Goal: Task Accomplishment & Management: Use online tool/utility

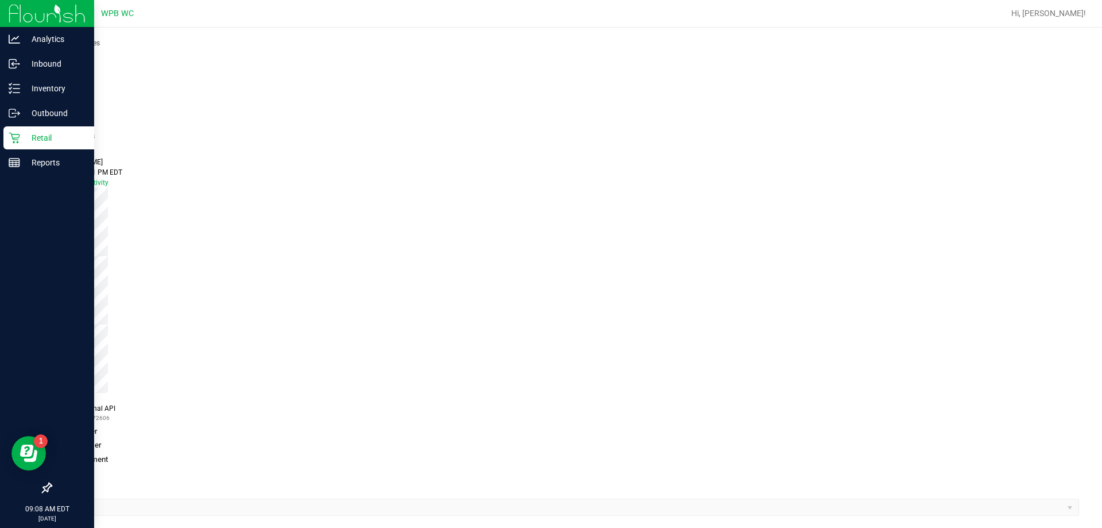
click at [54, 136] on p "Retail" at bounding box center [54, 138] width 69 height 14
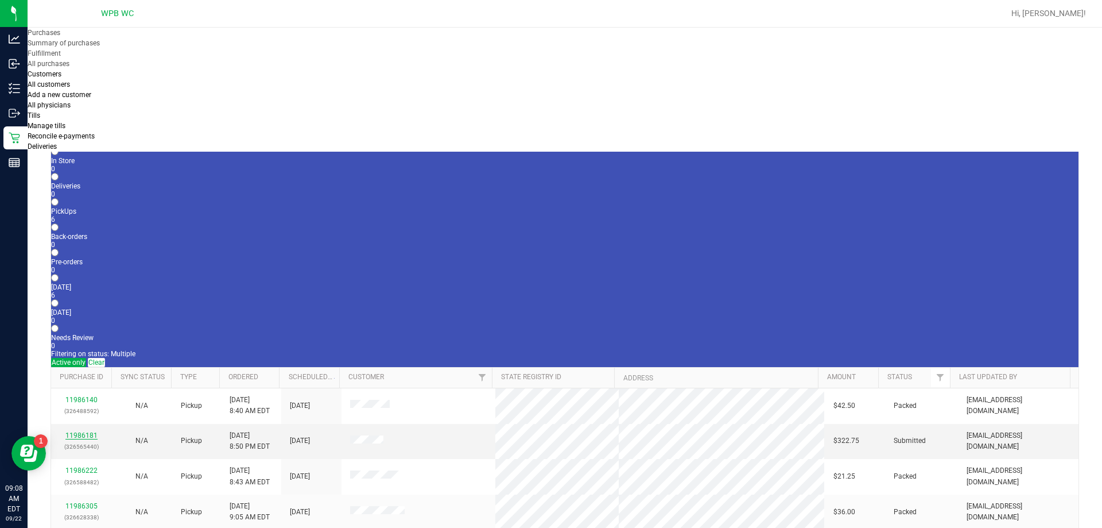
click at [76, 431] on link "11986181" at bounding box center [81, 435] width 32 height 8
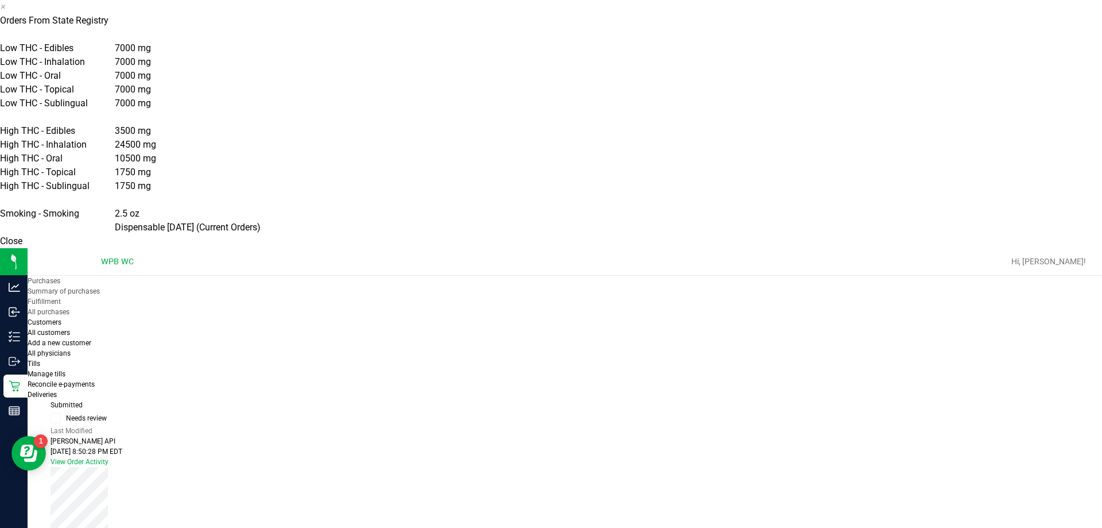
click at [22, 248] on button "Close" at bounding box center [11, 241] width 22 height 14
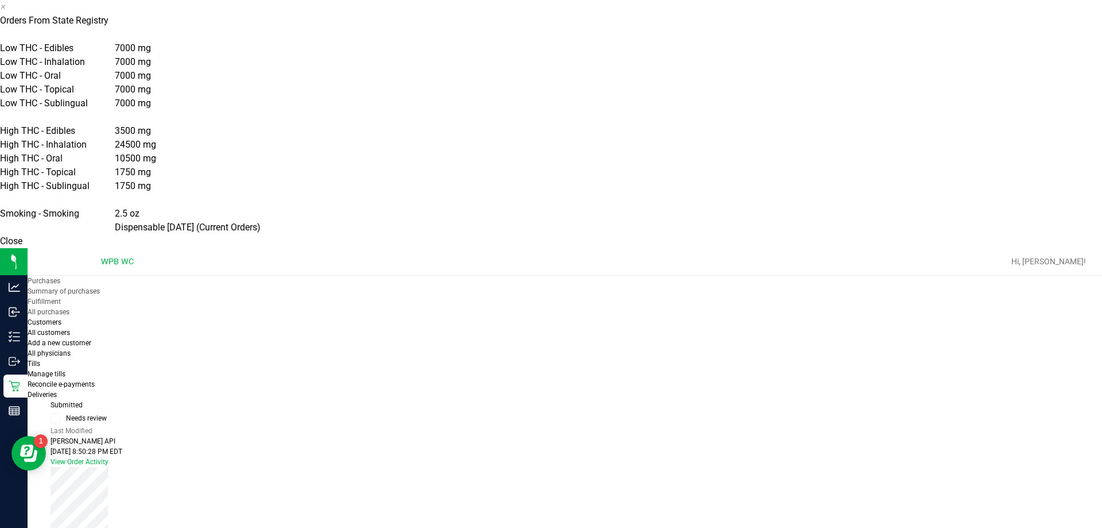
click at [22, 248] on button "Close" at bounding box center [11, 241] width 22 height 14
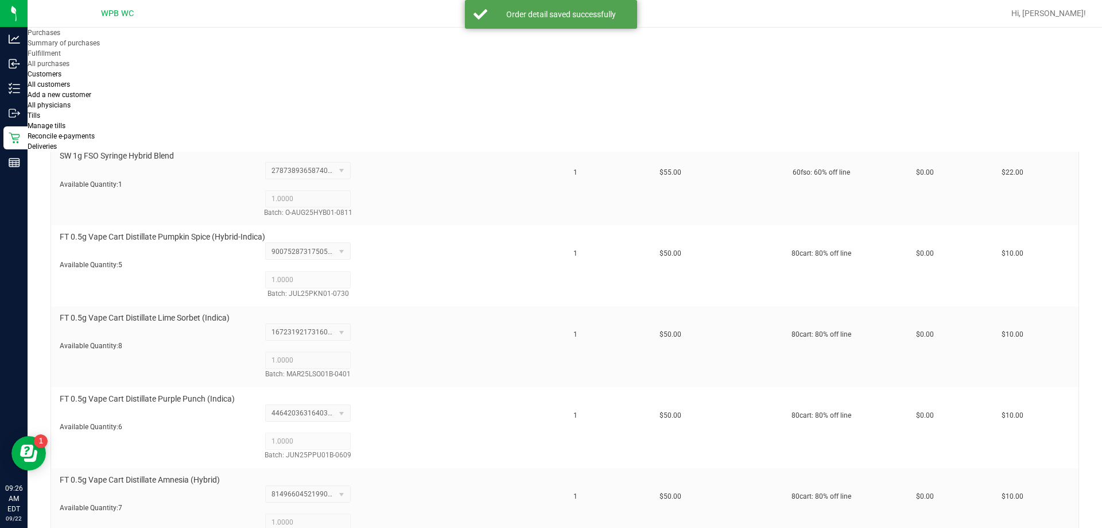
scroll to position [1895, 0]
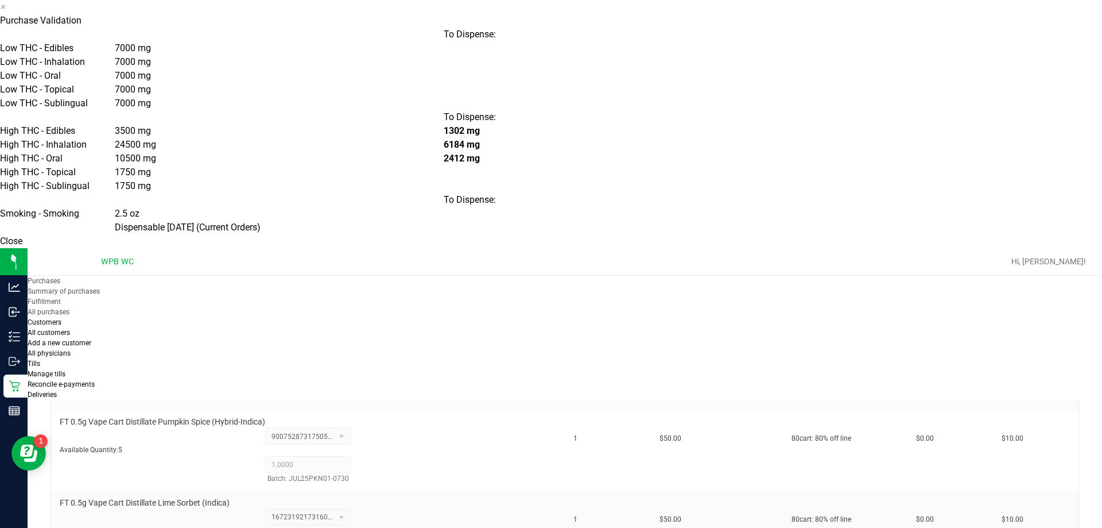
click at [22, 248] on button "Close" at bounding box center [11, 241] width 22 height 14
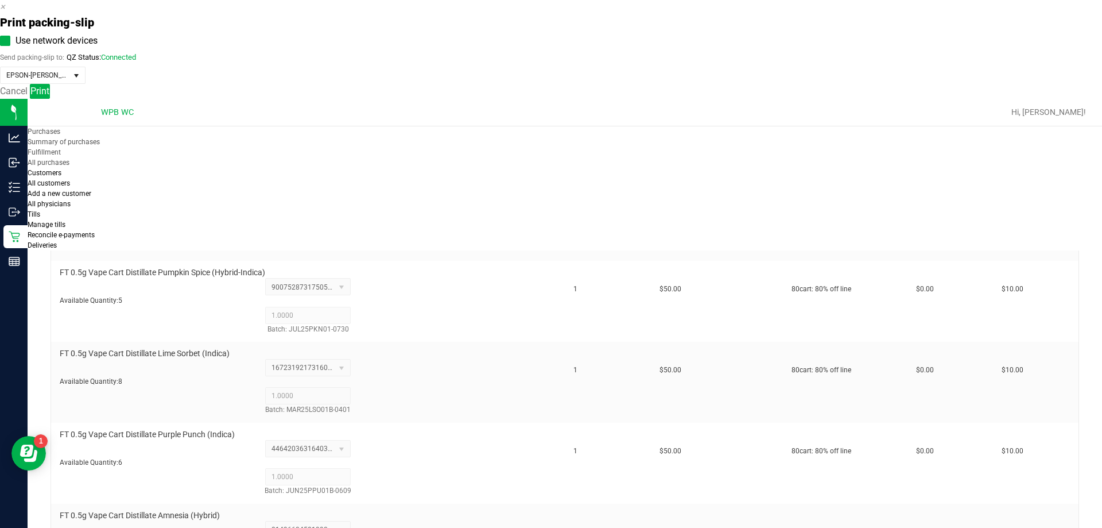
click at [592, 99] on div "Cancel Print" at bounding box center [551, 91] width 1102 height 15
click at [49, 96] on span "Print" at bounding box center [39, 91] width 19 height 11
click at [5, 12] on icon "button" at bounding box center [2, 6] width 5 height 11
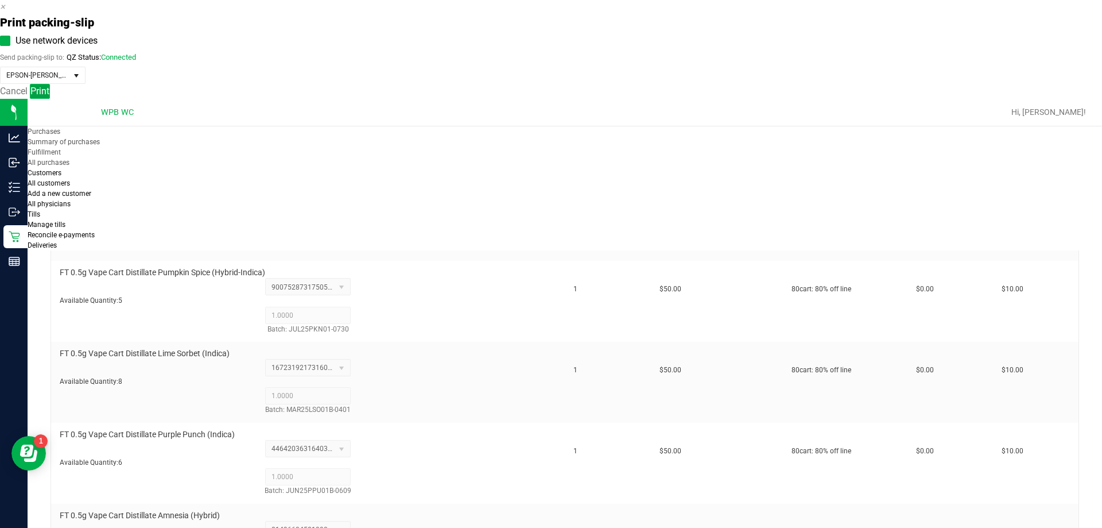
click at [50, 99] on button "Print" at bounding box center [40, 91] width 20 height 15
drag, startPoint x: 532, startPoint y: 154, endPoint x: 791, endPoint y: 324, distance: 309.8
click at [28, 96] on link "Cancel" at bounding box center [14, 91] width 28 height 11
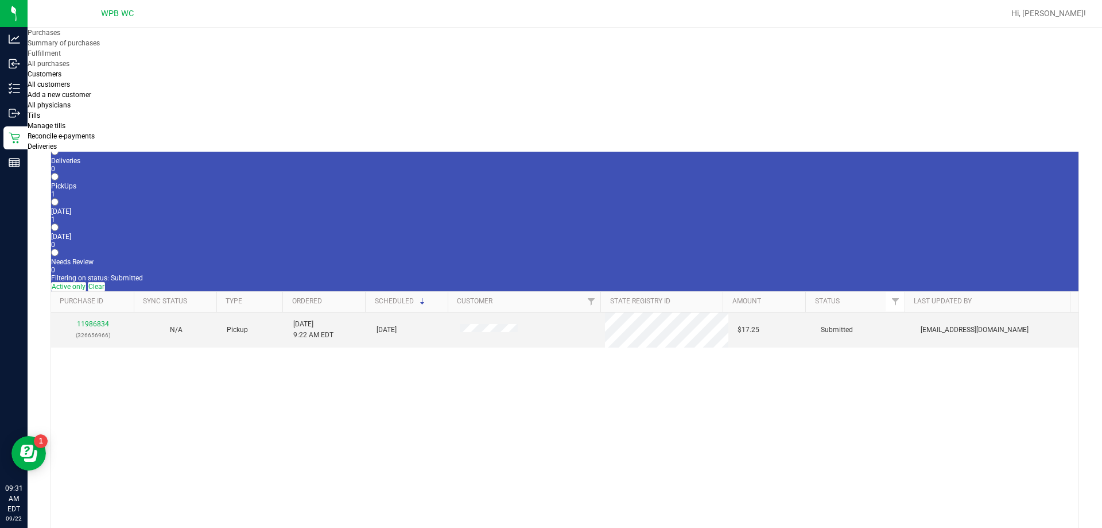
click at [93, 319] on div "11986834 (326656966)" at bounding box center [92, 330] width 65 height 22
click at [89, 320] on link "11986834" at bounding box center [93, 324] width 32 height 8
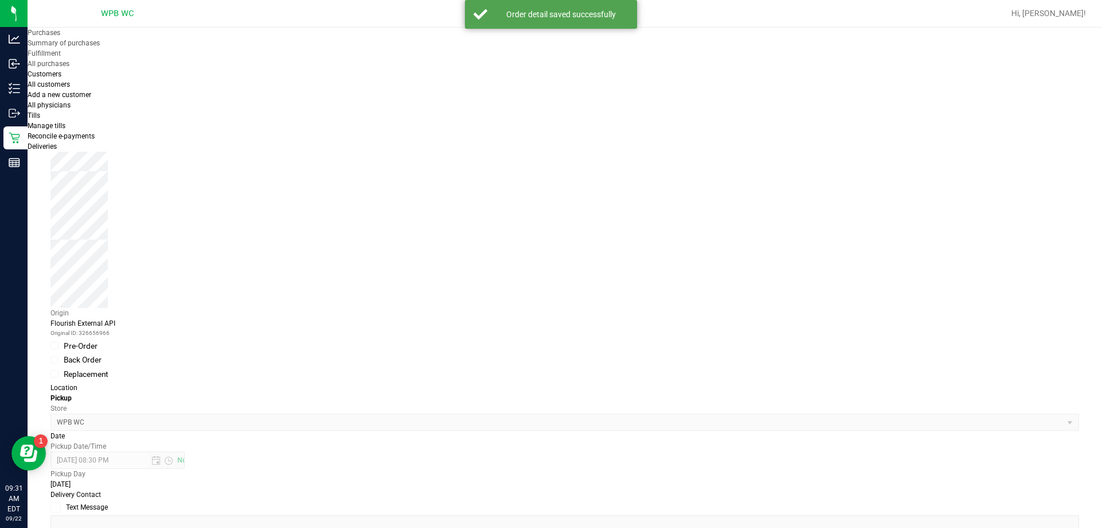
scroll to position [287, 0]
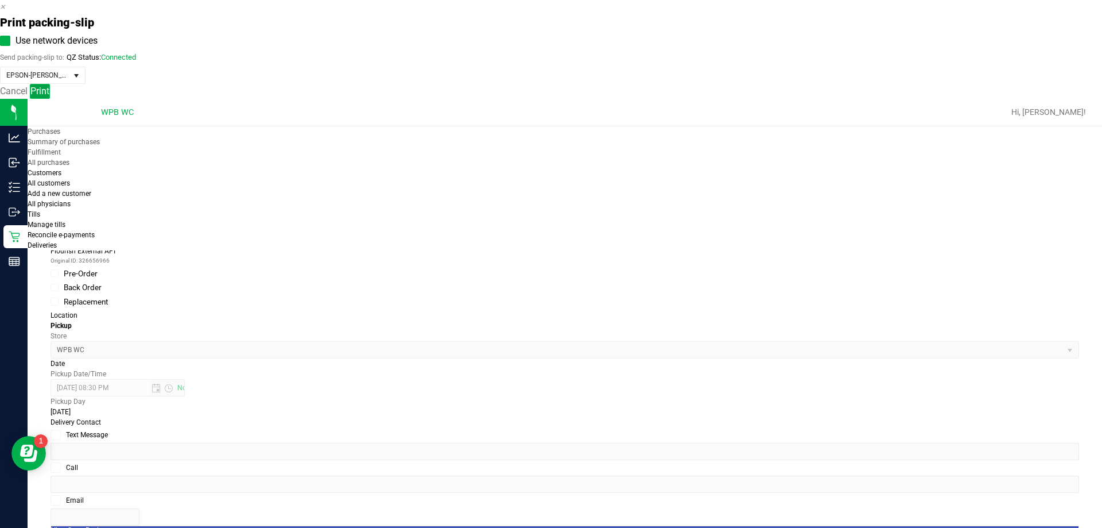
click at [49, 96] on span "Print" at bounding box center [39, 91] width 19 height 11
click at [5, 12] on icon "button" at bounding box center [2, 6] width 5 height 11
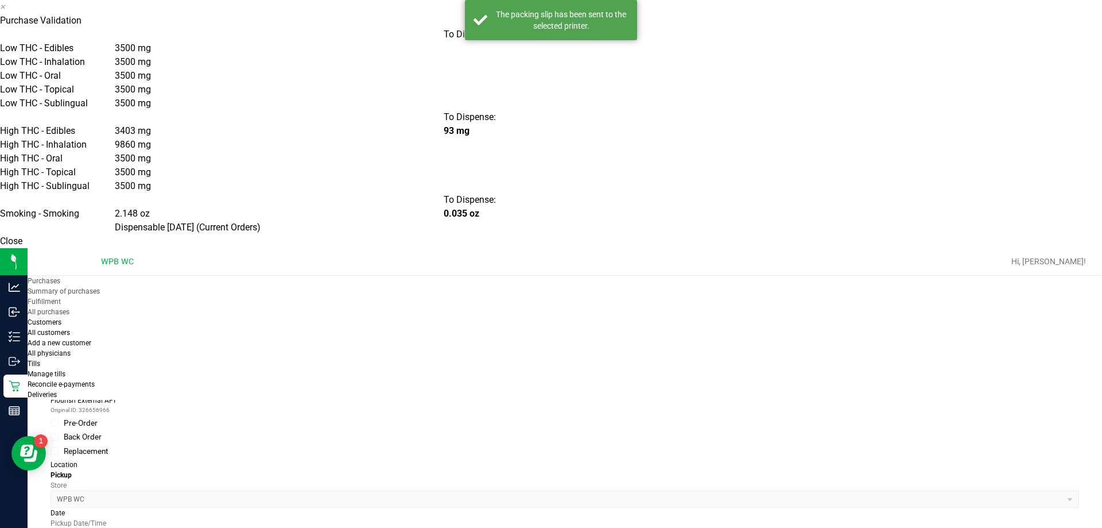
click at [22, 248] on button "Close" at bounding box center [11, 241] width 22 height 14
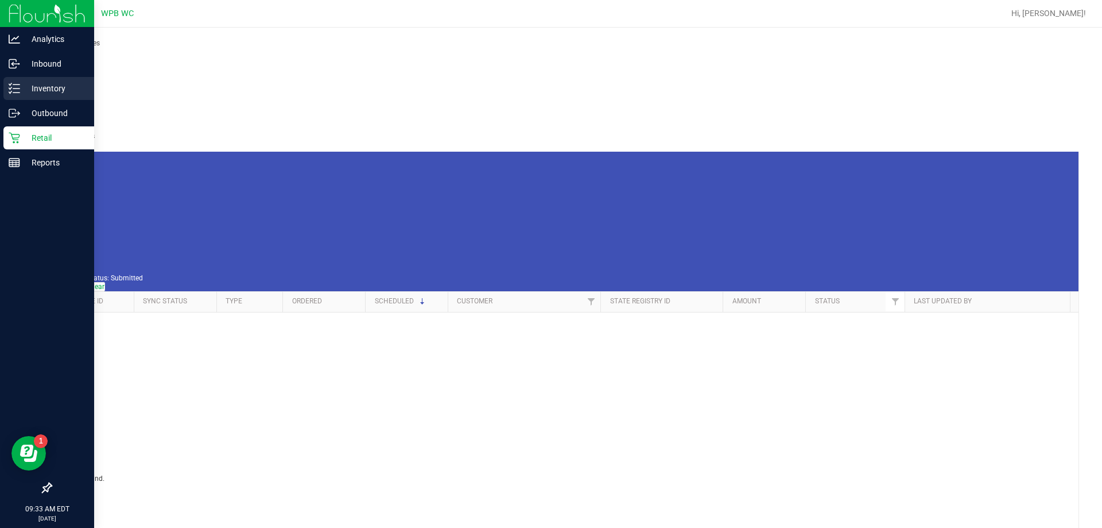
click at [66, 92] on p "Inventory" at bounding box center [54, 89] width 69 height 14
click at [12, 90] on icon at bounding box center [14, 88] width 11 height 11
click at [16, 88] on icon at bounding box center [14, 88] width 11 height 11
click at [16, 87] on icon at bounding box center [14, 88] width 11 height 11
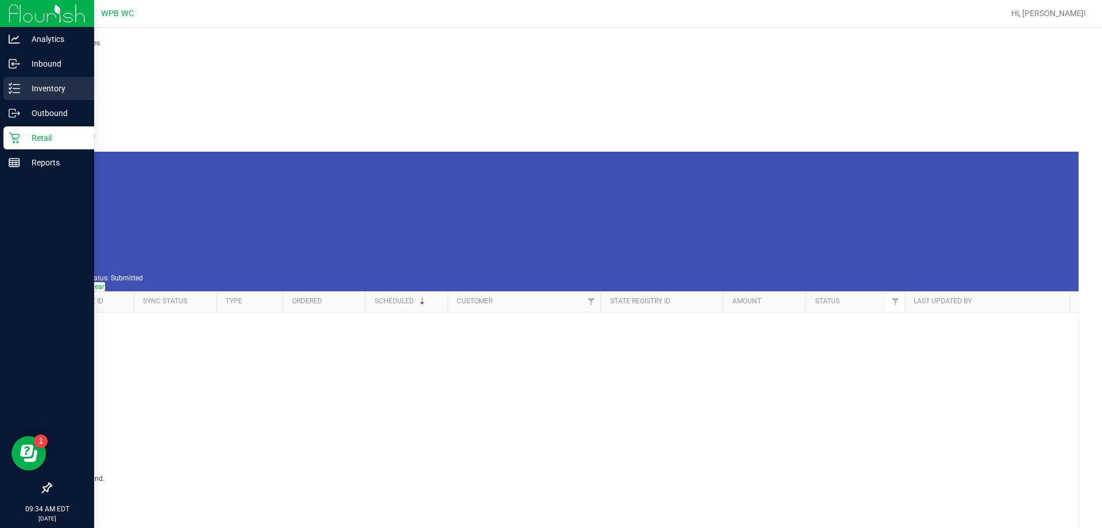
click at [25, 87] on p "Inventory" at bounding box center [54, 89] width 69 height 14
click at [30, 86] on p "Inventory" at bounding box center [54, 89] width 69 height 14
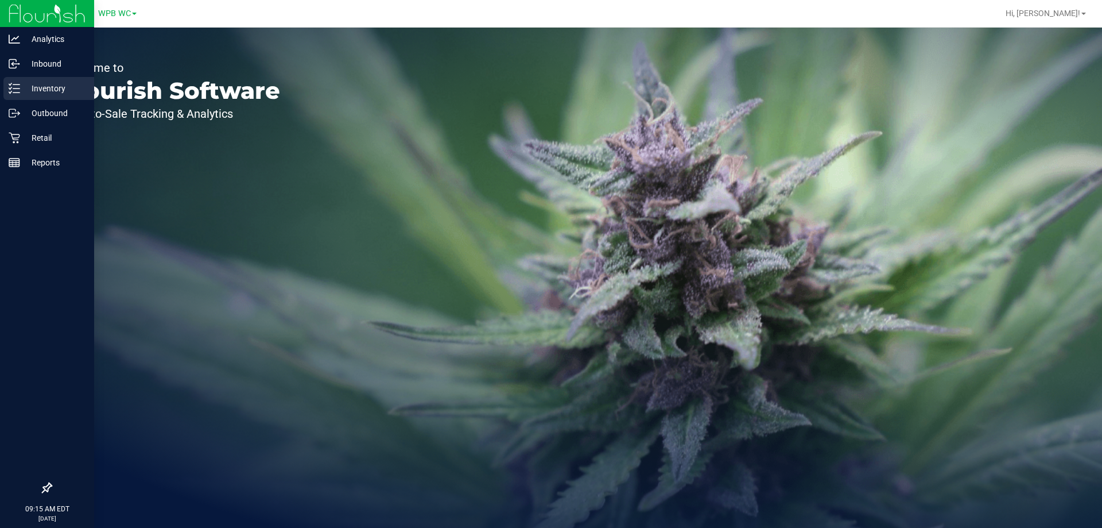
click at [45, 90] on p "Inventory" at bounding box center [54, 89] width 69 height 14
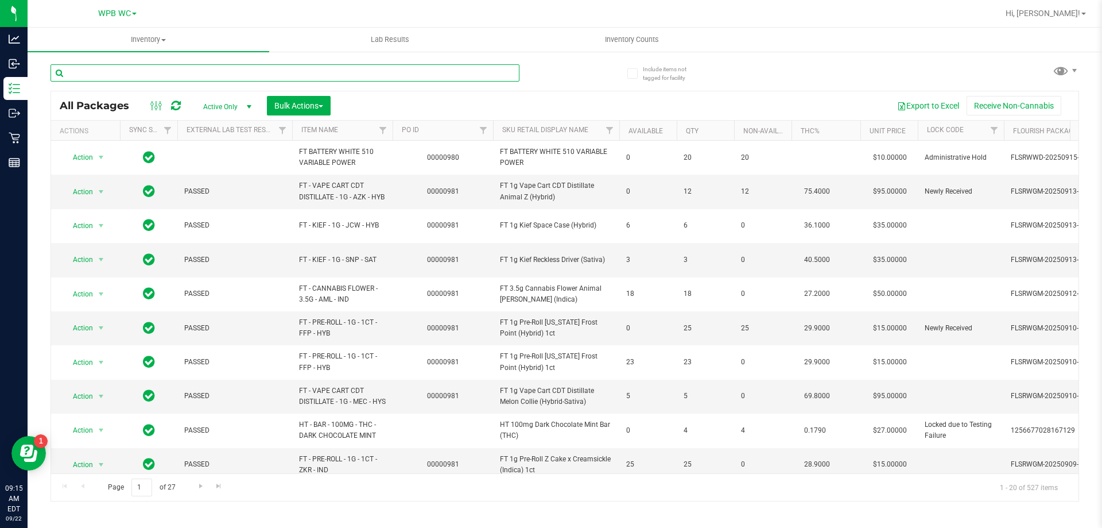
click at [264, 79] on input "text" at bounding box center [285, 72] width 469 height 17
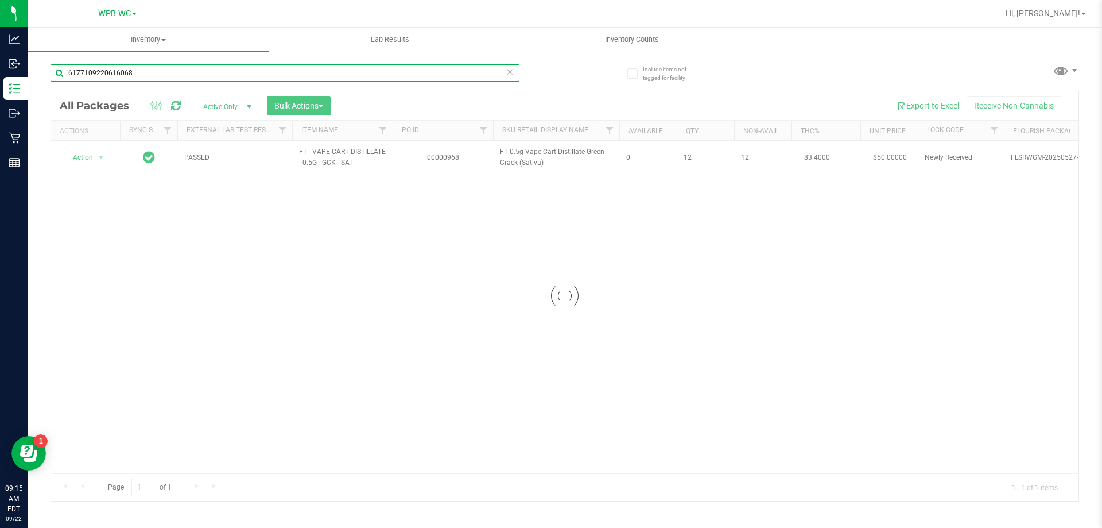
type input "6177109220616068"
click at [91, 154] on div at bounding box center [565, 295] width 1028 height 409
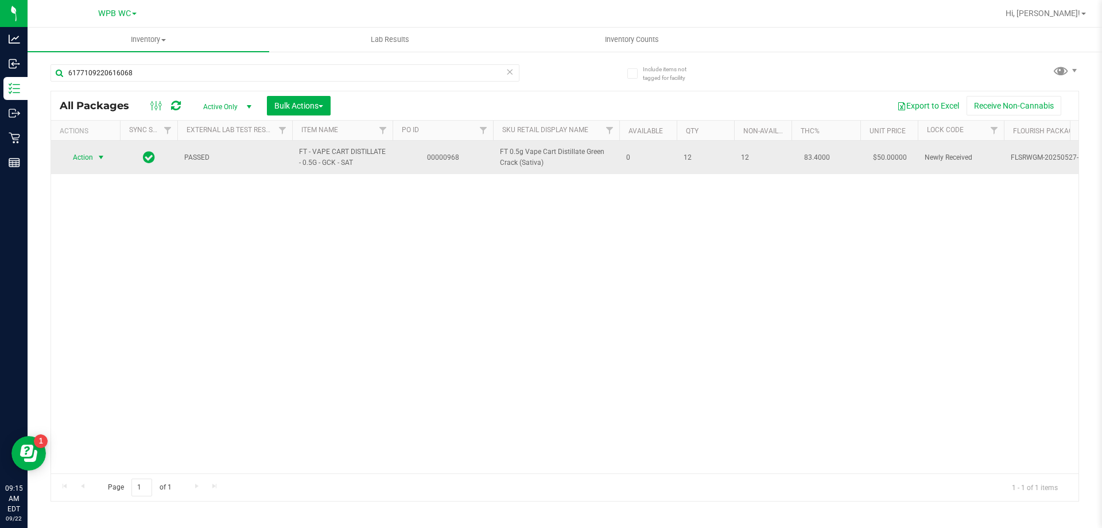
click at [94, 154] on span "select" at bounding box center [101, 157] width 14 height 16
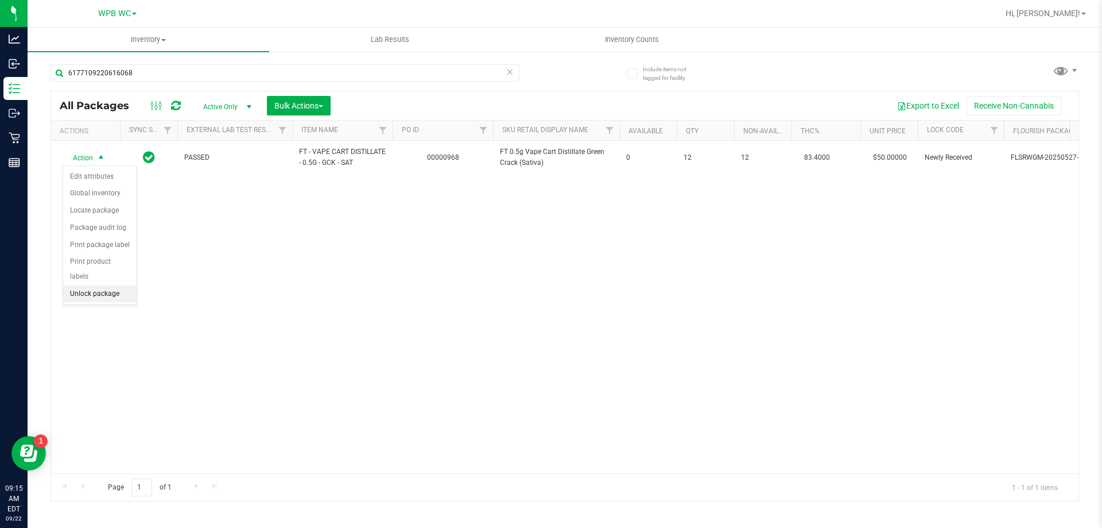
click at [113, 285] on li "Unlock package" at bounding box center [99, 293] width 73 height 17
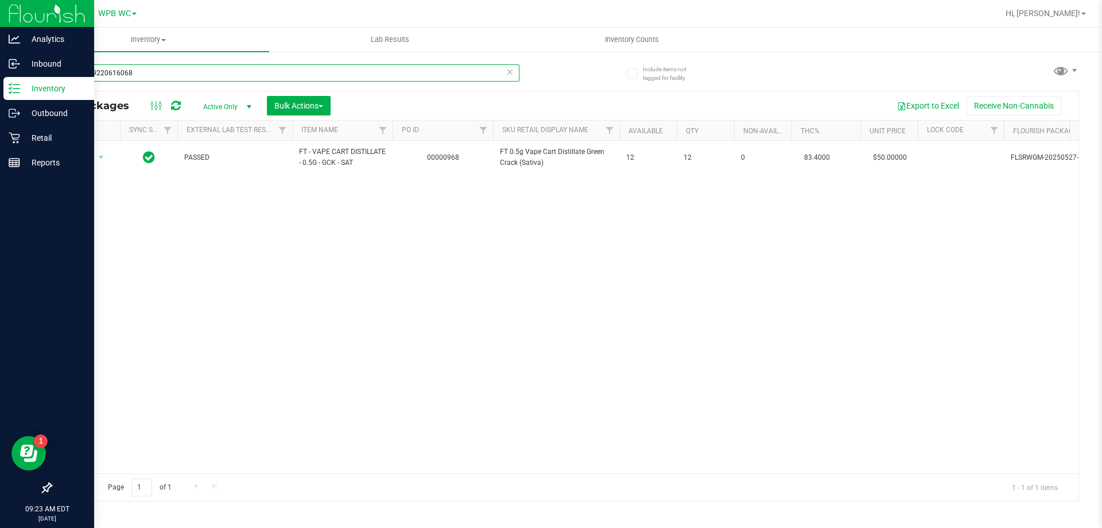
drag, startPoint x: 150, startPoint y: 75, endPoint x: 0, endPoint y: 96, distance: 151.4
click at [0, 96] on div "Analytics Inbound Inventory Outbound Retail Reports 09:23 AM EDT 09/22/2025 09/…" at bounding box center [551, 264] width 1102 height 528
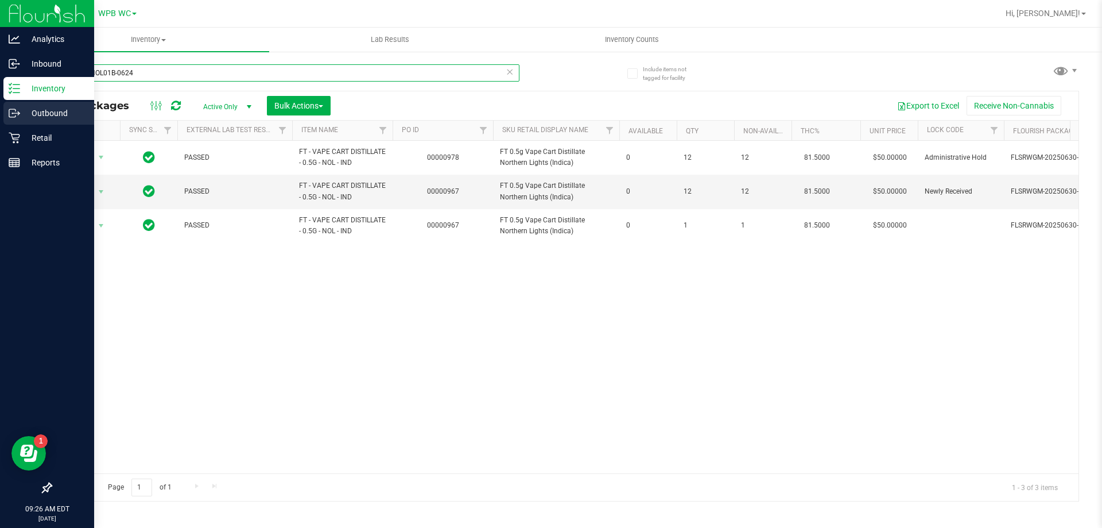
drag, startPoint x: 164, startPoint y: 75, endPoint x: 0, endPoint y: 102, distance: 166.5
click at [0, 102] on div "Analytics Inbound Inventory Outbound Retail Reports 09:26 AM EDT 09/22/2025 09/…" at bounding box center [551, 264] width 1102 height 528
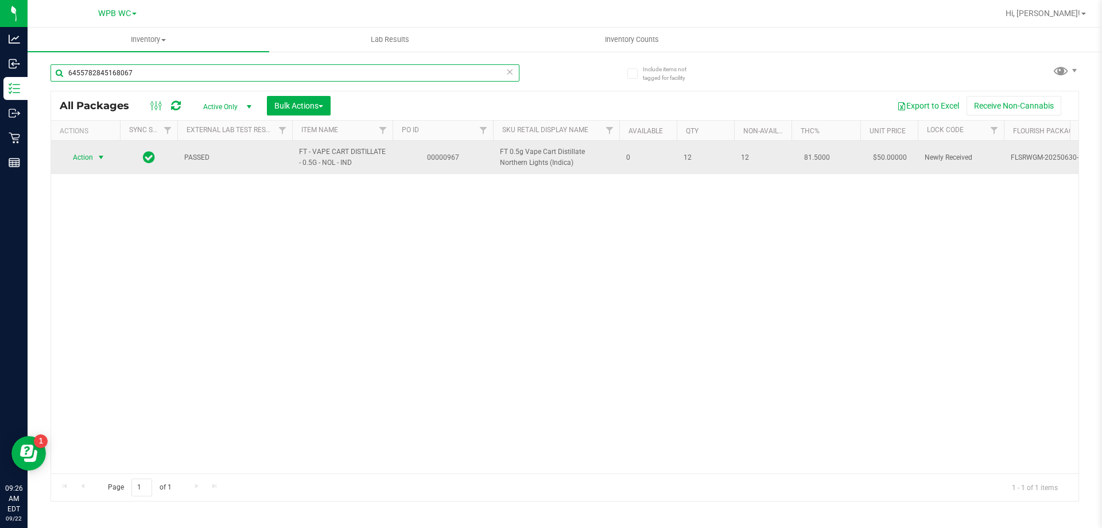
type input "6455782845168067"
click at [100, 156] on span "select" at bounding box center [100, 157] width 9 height 9
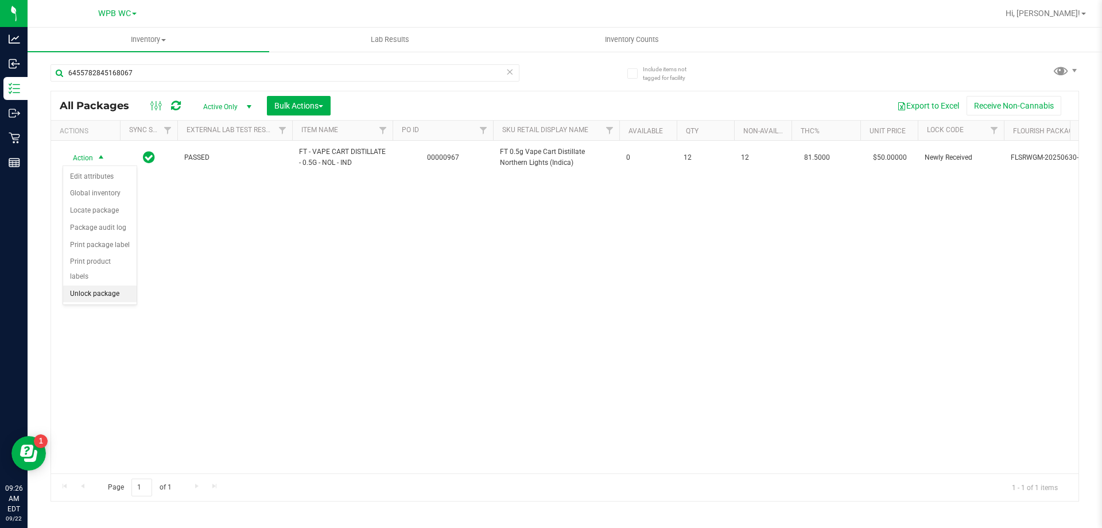
click at [105, 285] on li "Unlock package" at bounding box center [99, 293] width 73 height 17
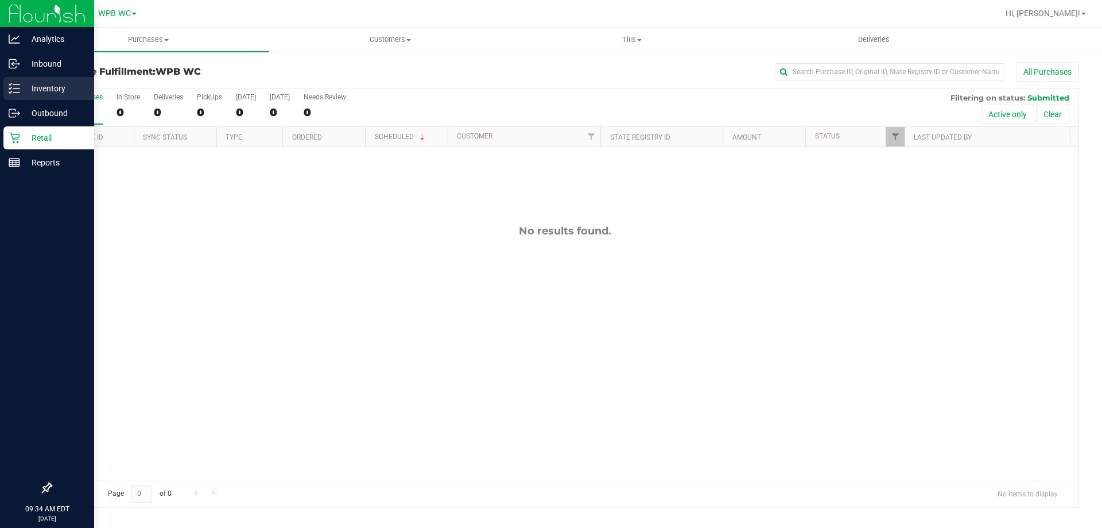
click at [28, 92] on p "Inventory" at bounding box center [54, 89] width 69 height 14
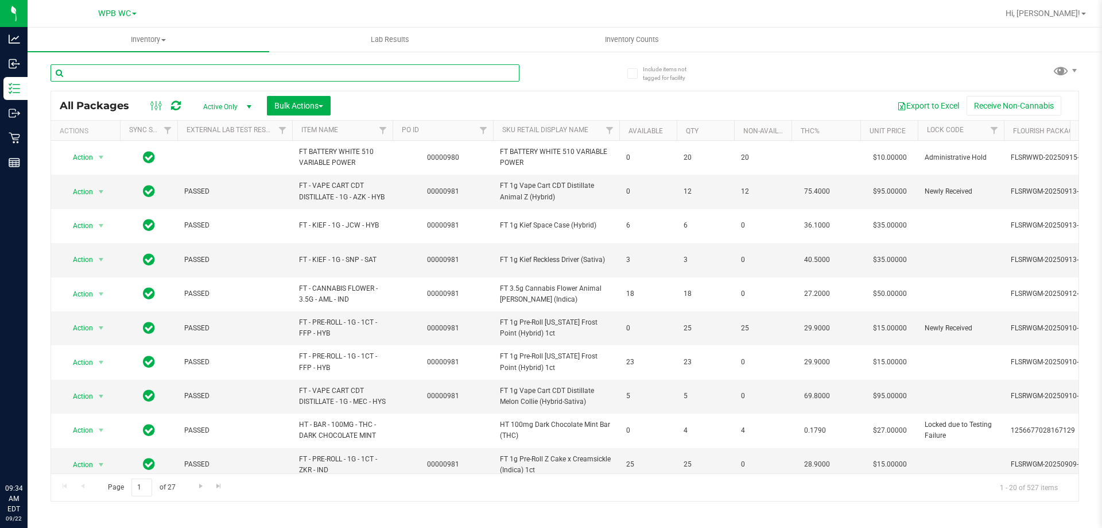
click at [152, 75] on input "text" at bounding box center [285, 72] width 469 height 17
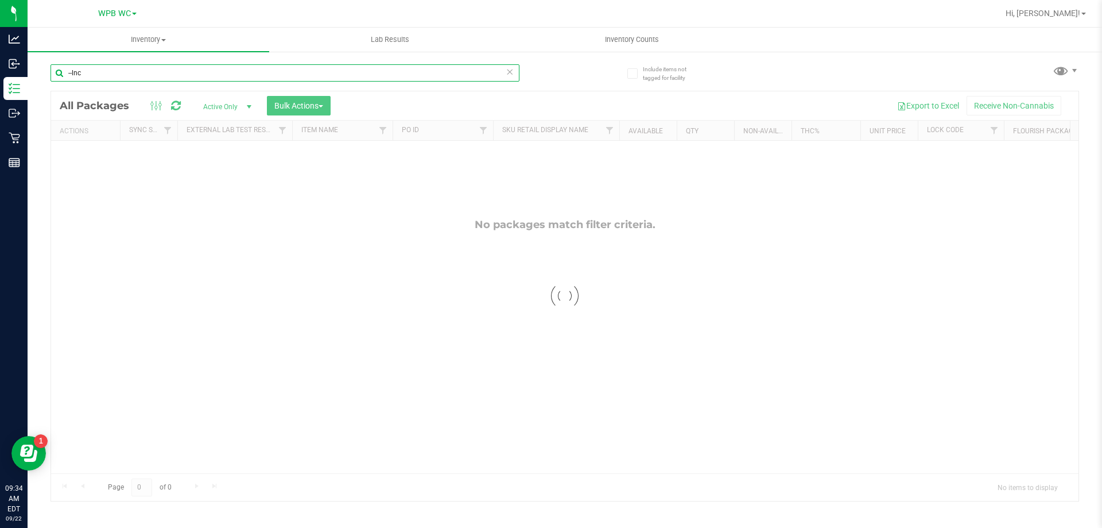
click at [69, 69] on input "--lnc" at bounding box center [285, 72] width 469 height 17
click at [71, 69] on input "--lnc" at bounding box center [285, 72] width 469 height 17
click at [74, 72] on input "--lnc" at bounding box center [285, 72] width 469 height 17
type input "lnc"
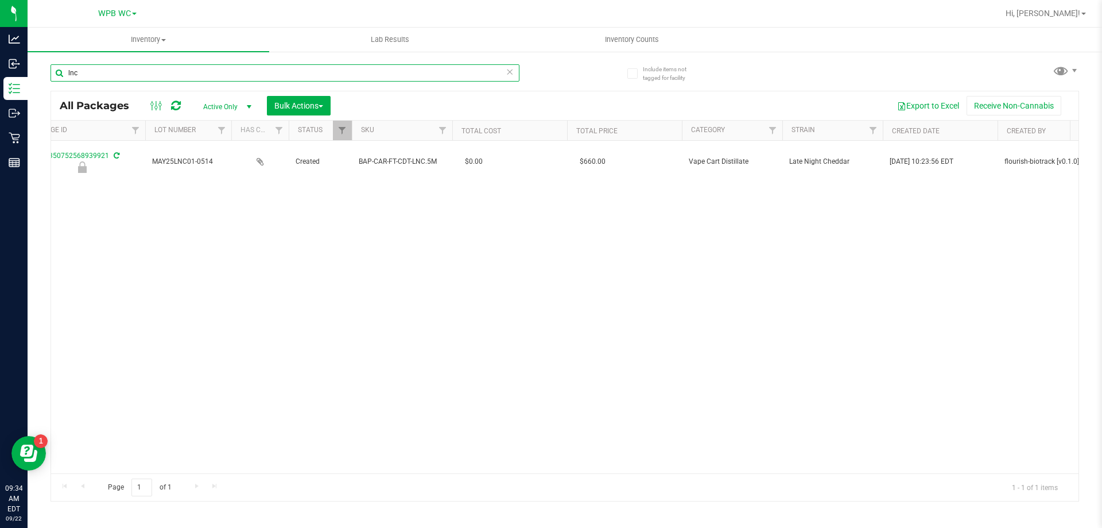
scroll to position [0, 1105]
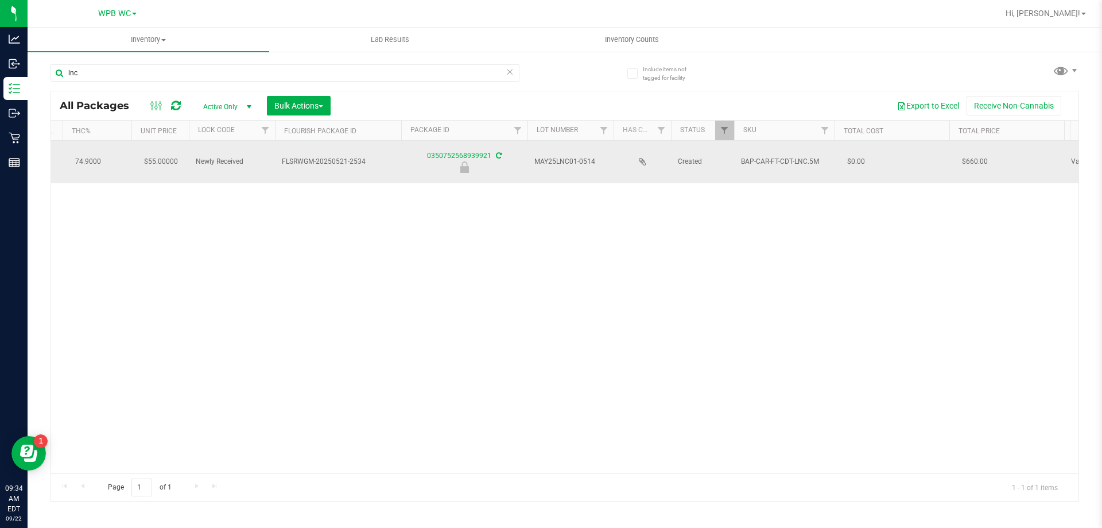
click at [644, 161] on icon at bounding box center [642, 161] width 7 height 9
click at [640, 161] on icon at bounding box center [642, 161] width 7 height 9
click at [457, 152] on link "0350752568939921" at bounding box center [459, 156] width 64 height 8
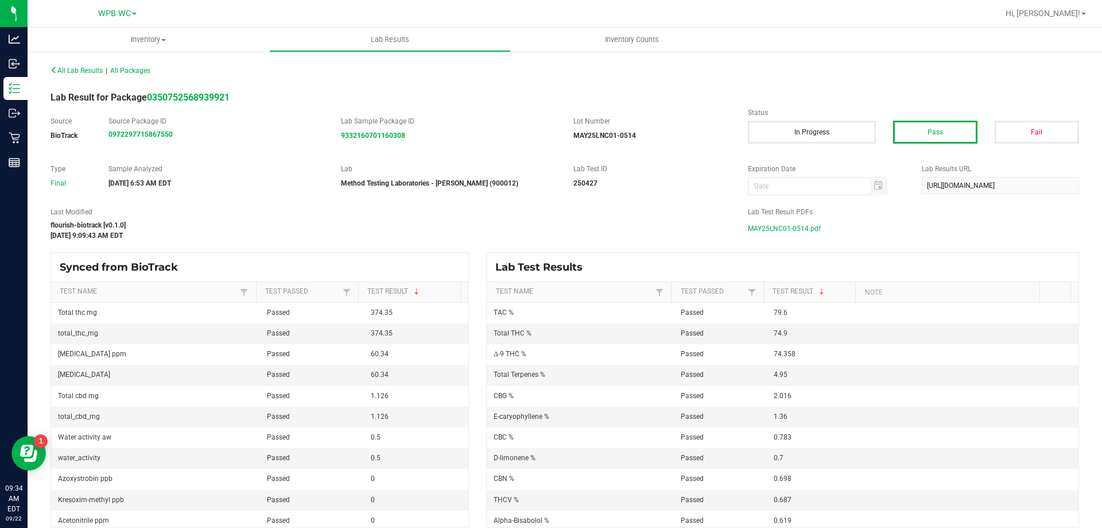
click at [773, 227] on span "MAY25LNC01-0514.pdf" at bounding box center [784, 228] width 73 height 17
